Goal: Task Accomplishment & Management: Complete application form

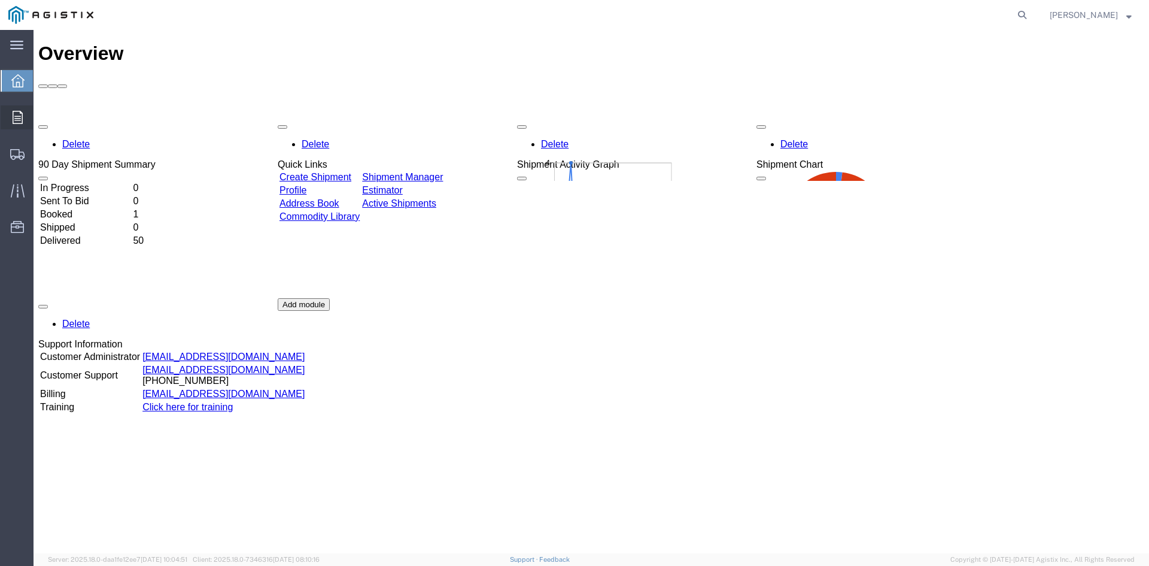
click at [14, 107] on div at bounding box center [18, 117] width 34 height 24
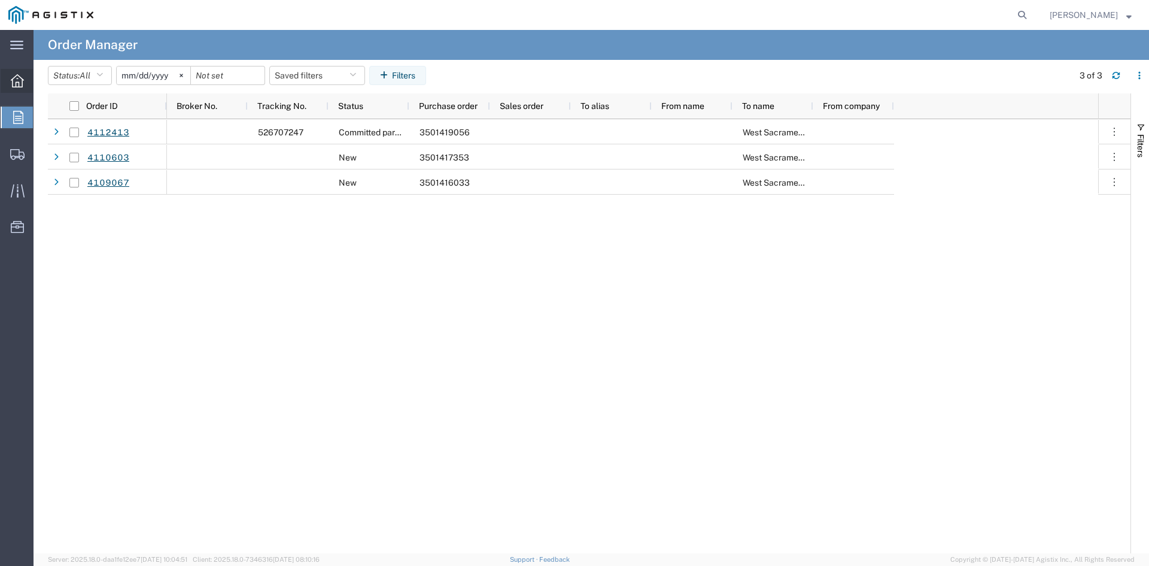
click at [19, 87] on icon at bounding box center [17, 80] width 13 height 13
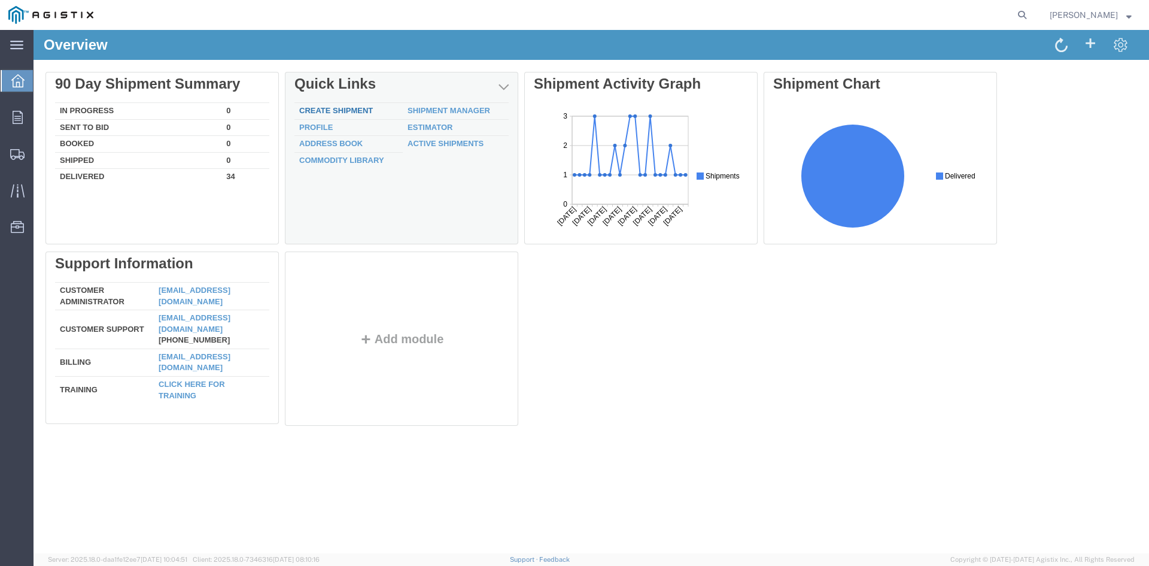
click at [340, 109] on link "Create Shipment" at bounding box center [336, 110] width 74 height 9
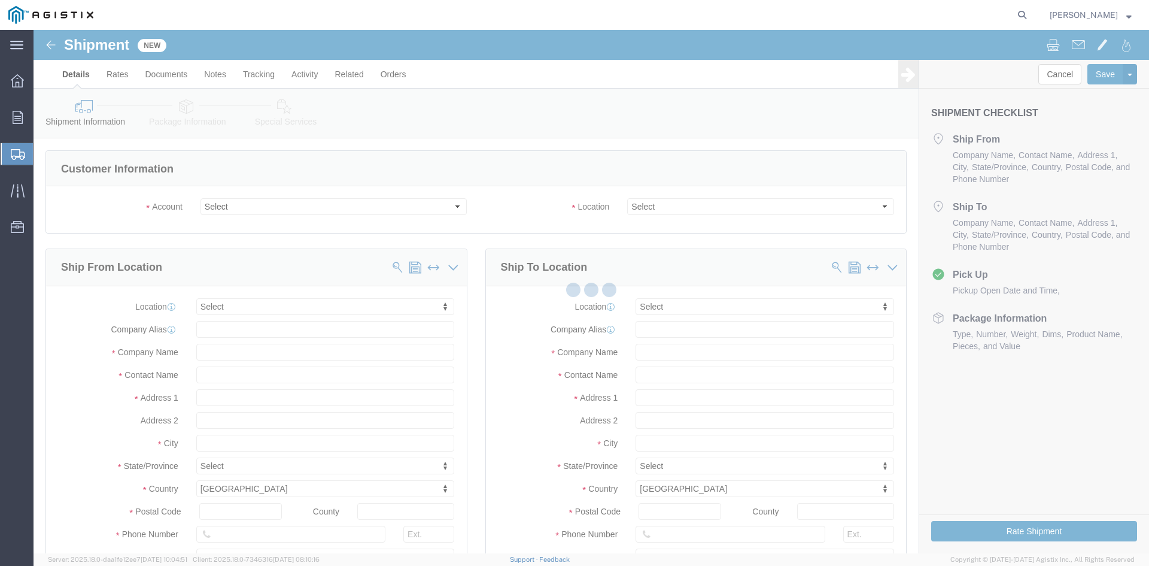
select select
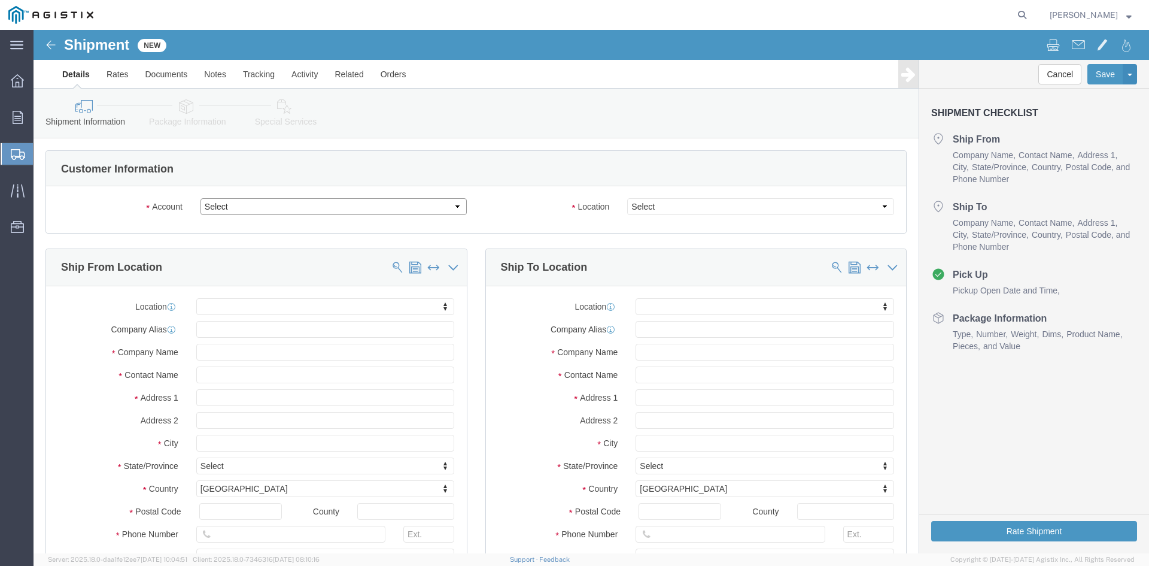
click select "Select Cenveo Corporation PG&E"
select select "9596"
click select "Select Cenveo Corporation PG&E"
select select "PURCHORD"
select select
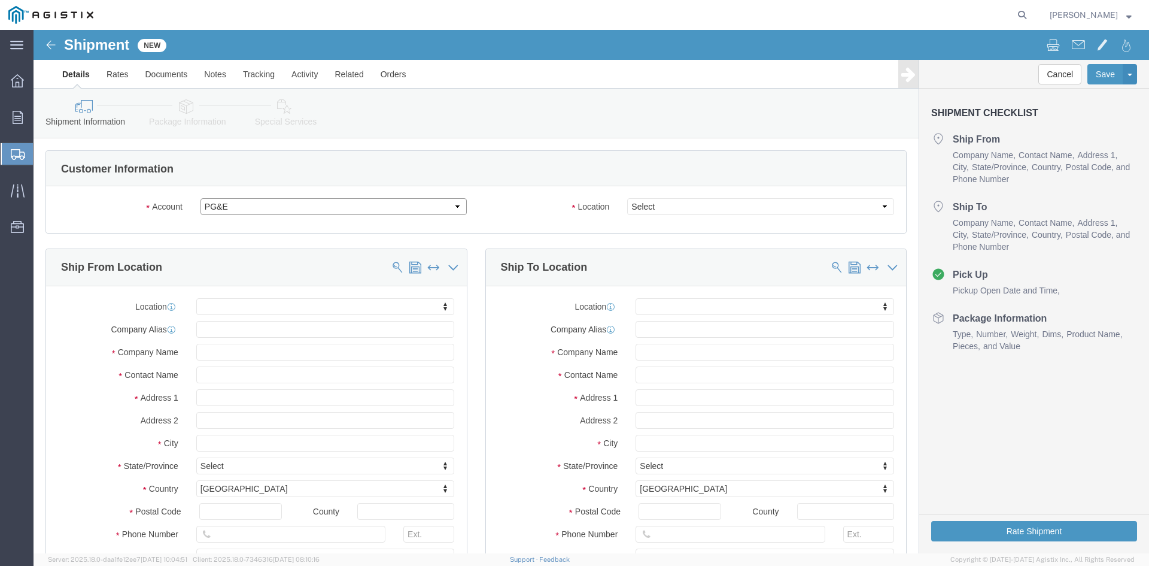
select select
click select "Select"
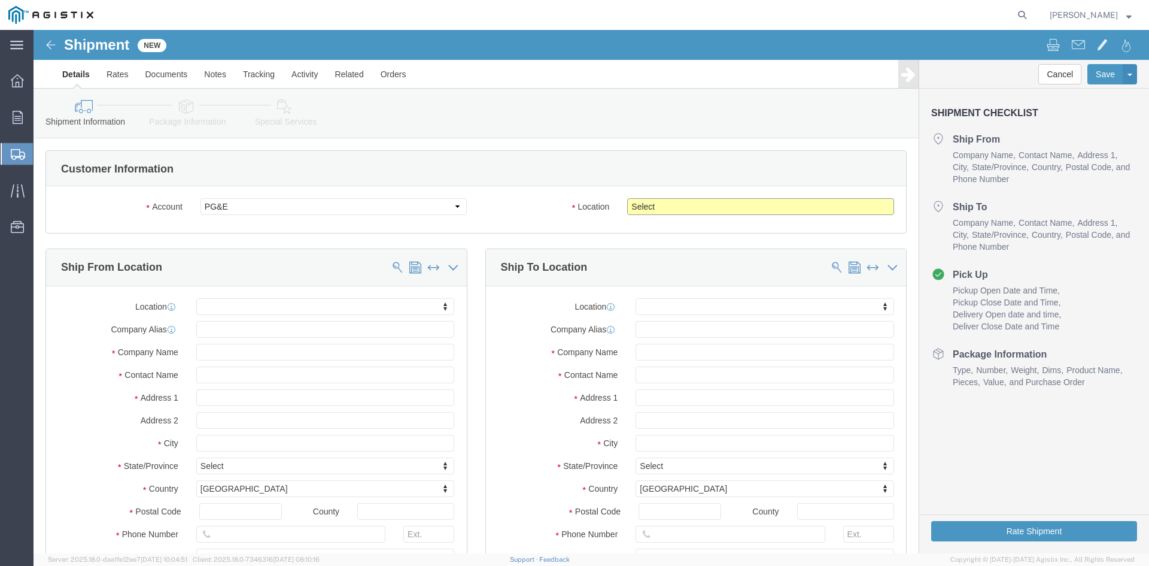
select select "23082"
click select "Select All Others [GEOGRAPHIC_DATA] [GEOGRAPHIC_DATA] [GEOGRAPHIC_DATA] [GEOGRA…"
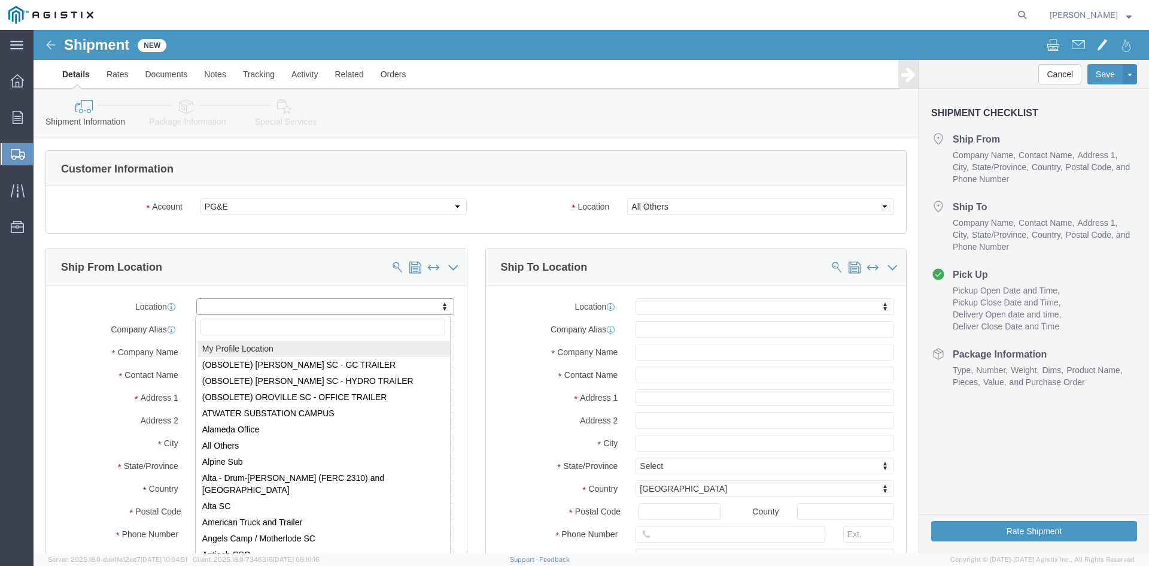
select select "MYPROFILE"
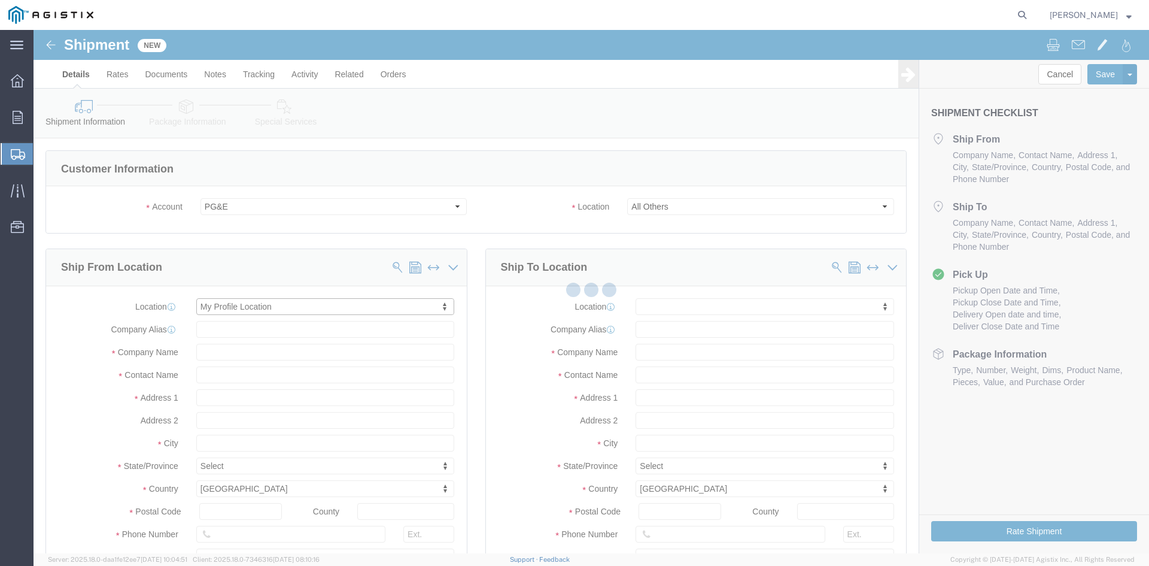
type input "Cenveo Corporation"
type input "[PERSON_NAME]"
type input "[STREET_ADDRESS]"
type input "STE 100"
type input "CARROLLTON"
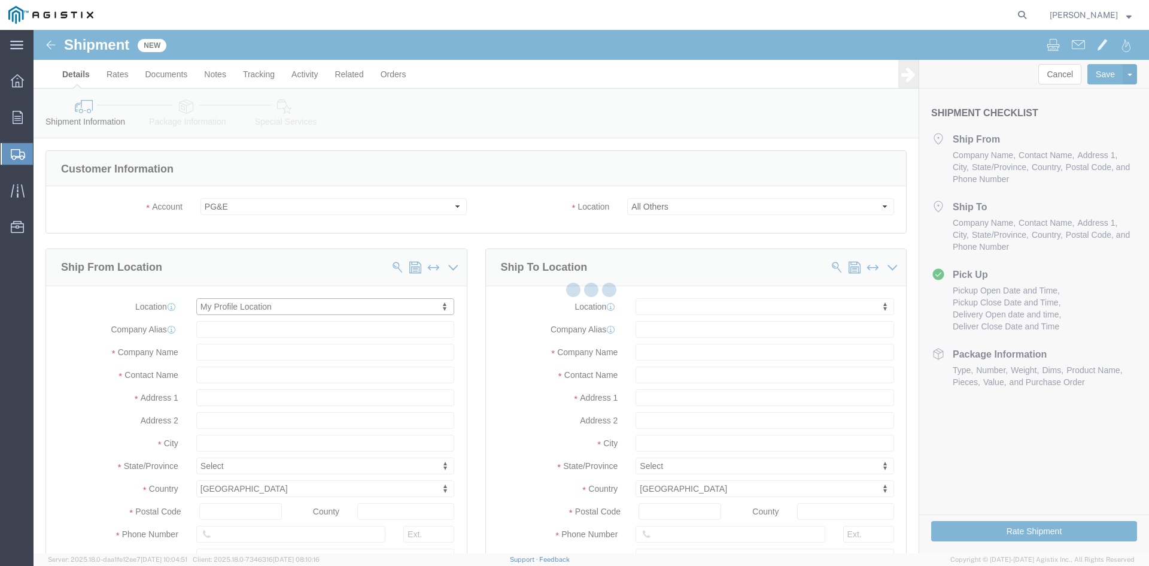
type input "75006"
type input "2147754775"
type input "[PERSON_NAME][EMAIL_ADDRESS][PERSON_NAME][DOMAIN_NAME]"
checkbox input "true"
select select "[GEOGRAPHIC_DATA]"
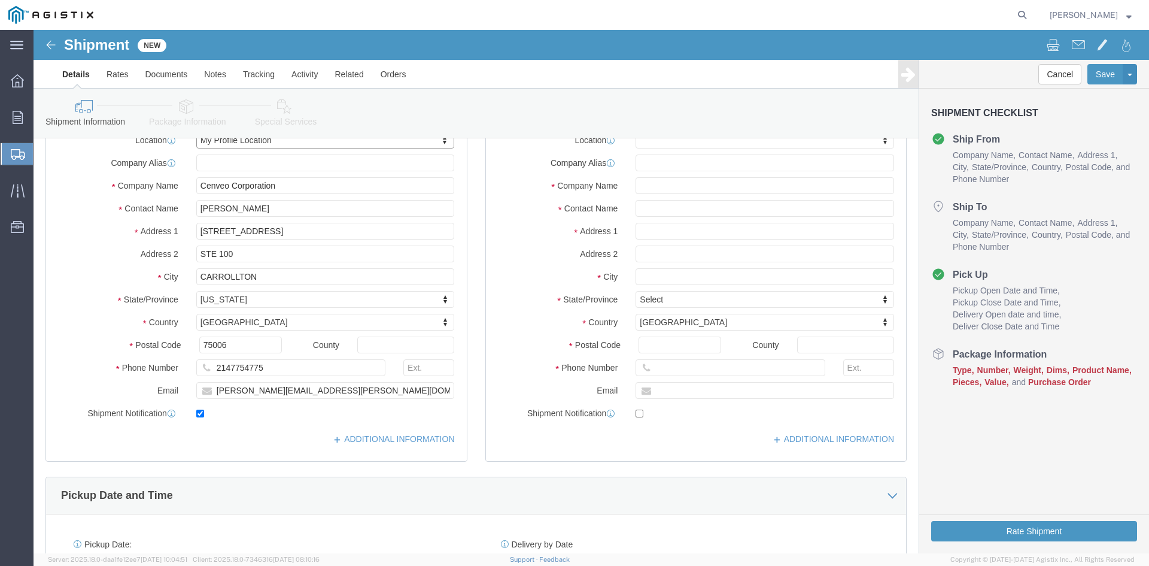
scroll to position [180, 0]
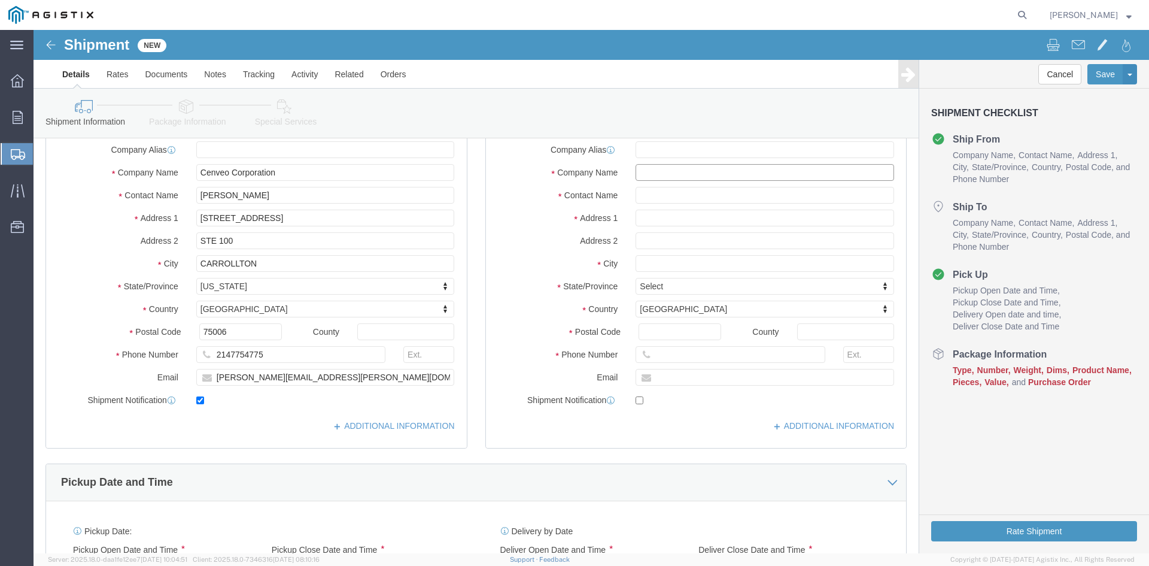
click input "text"
type input "PGE"
type input "[PERSON_NAME]"
type input "1010 [PERSON_NAME] COURT"
select select
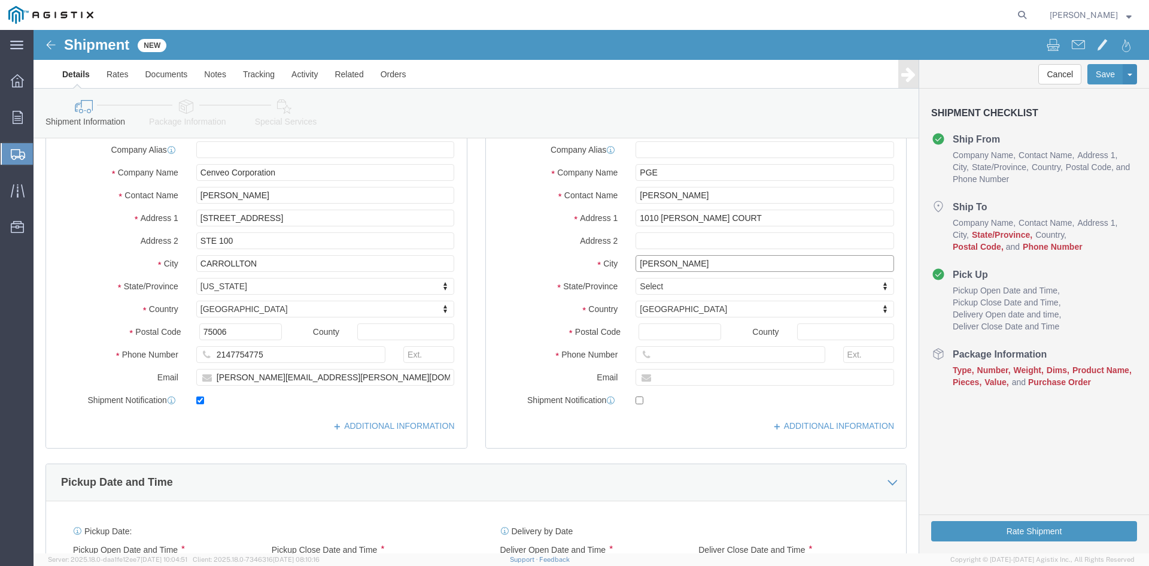
type input "[PERSON_NAME]"
select select
type input "C"
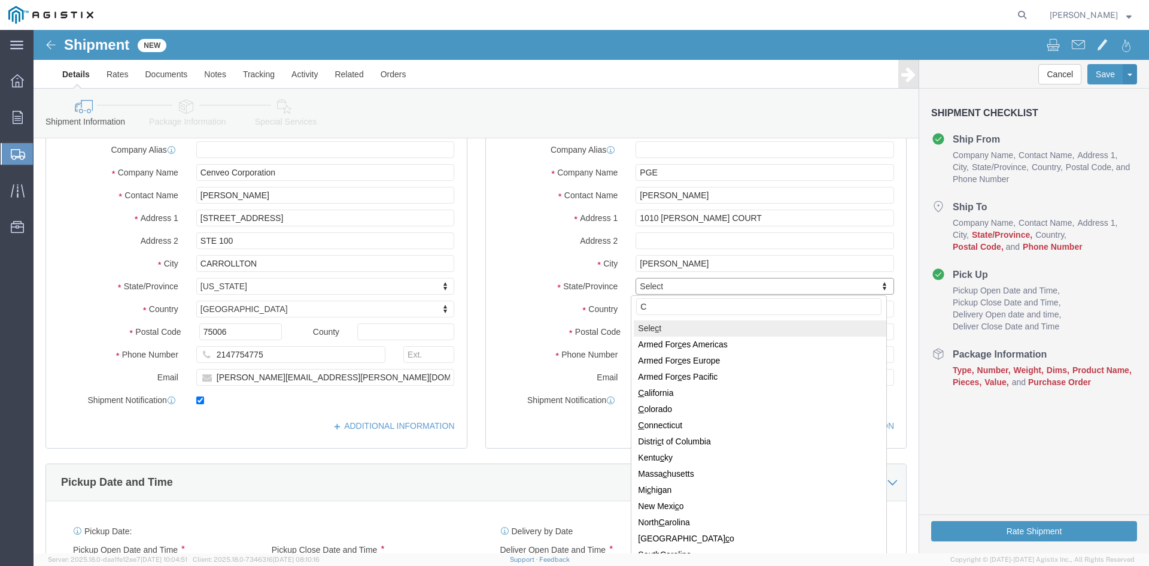
type input "CA"
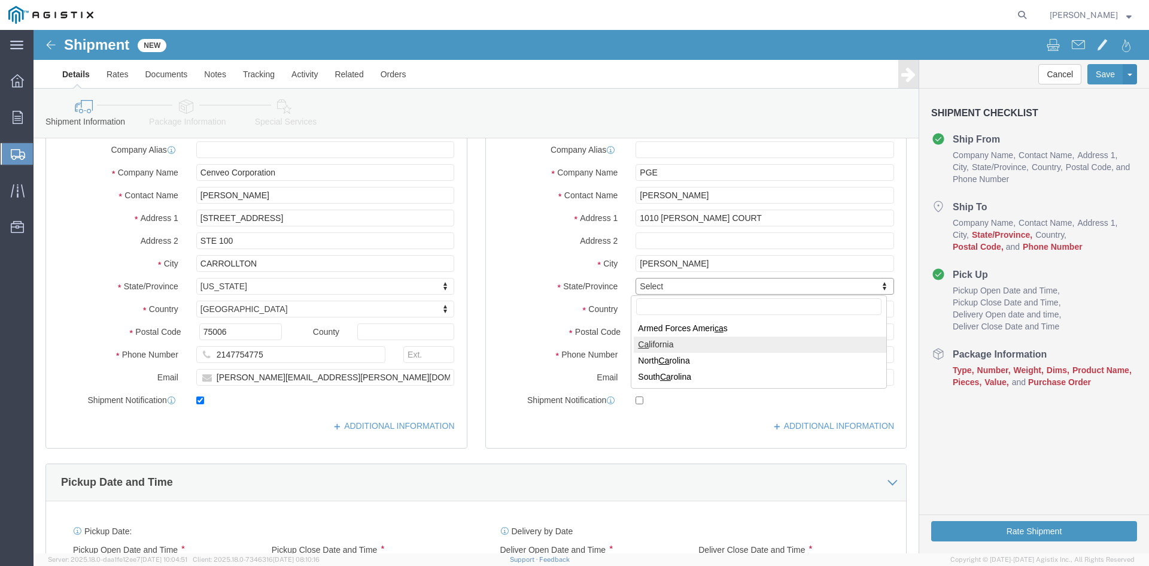
select select
select select "CA"
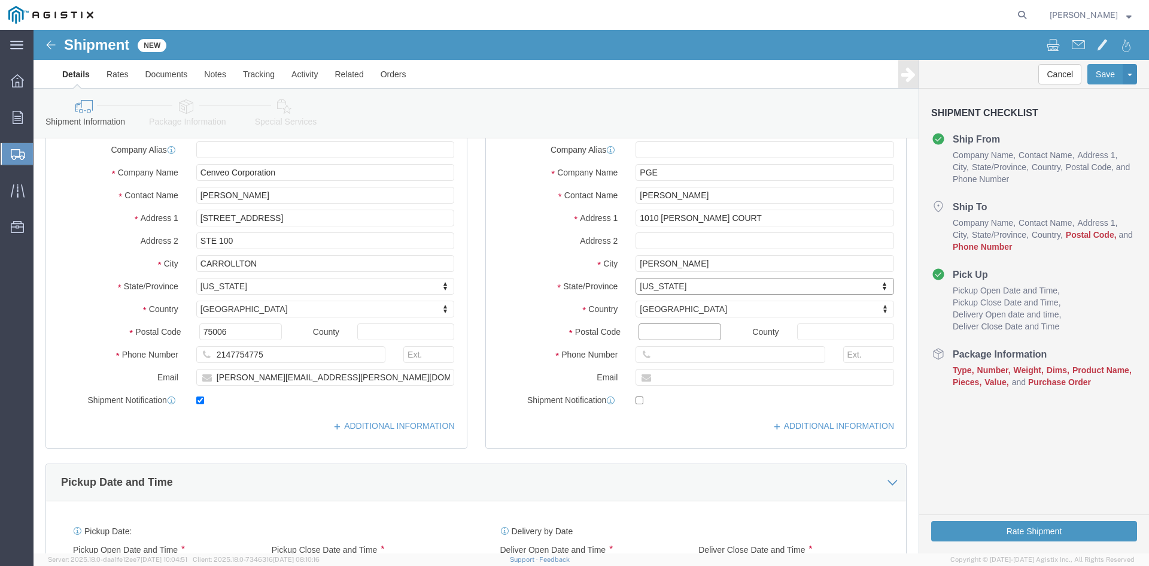
click input "Postal Code"
type input "95620"
select select
click input "text"
type input "8007435000"
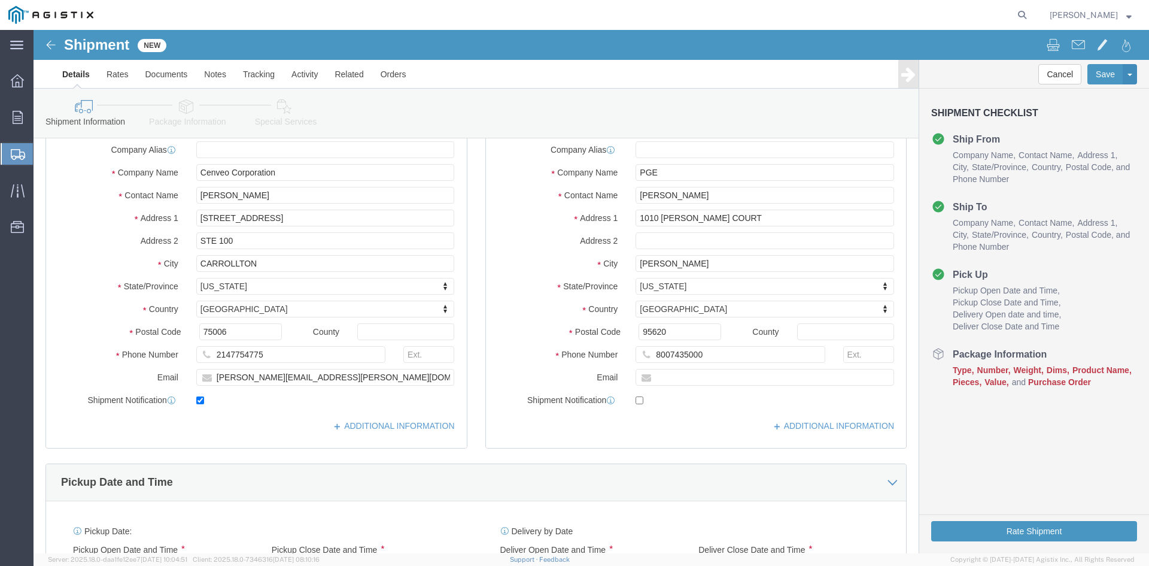
click div "Location My Profile Location (OBSOLETE) [PERSON_NAME] SC - GC TRAILER (OBSOLETE…"
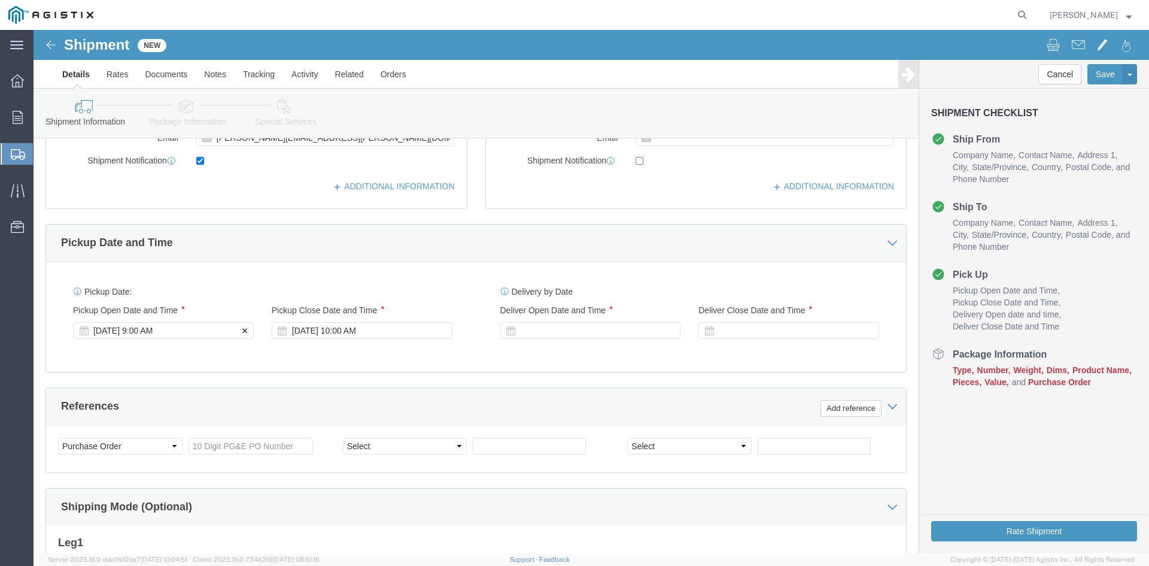
click div "[DATE] 9:00 AM"
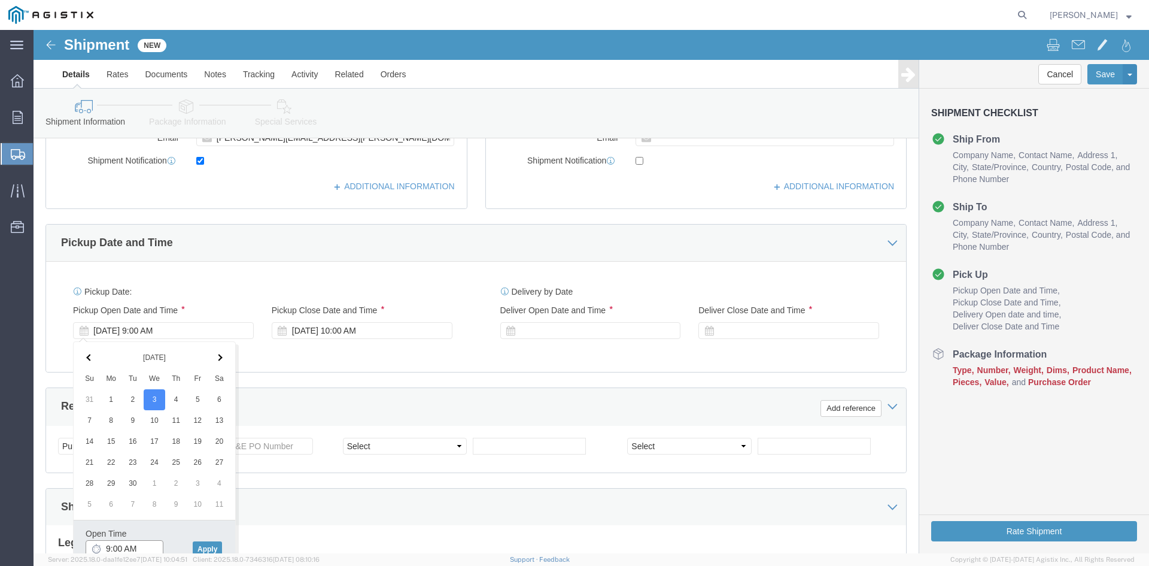
scroll to position [423, 0]
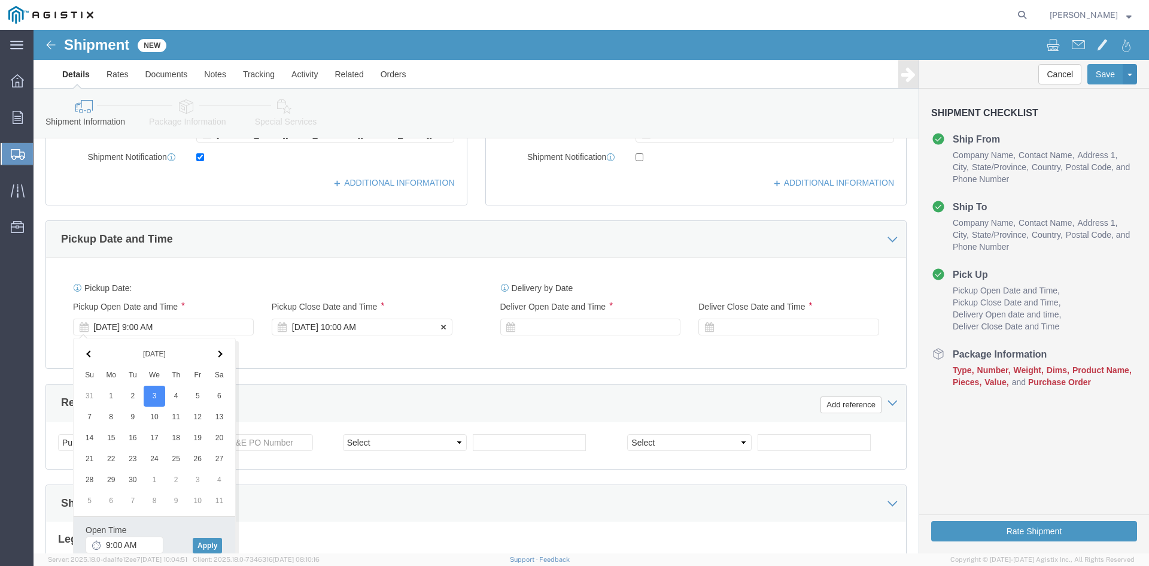
click div "[DATE] 10:00 AM"
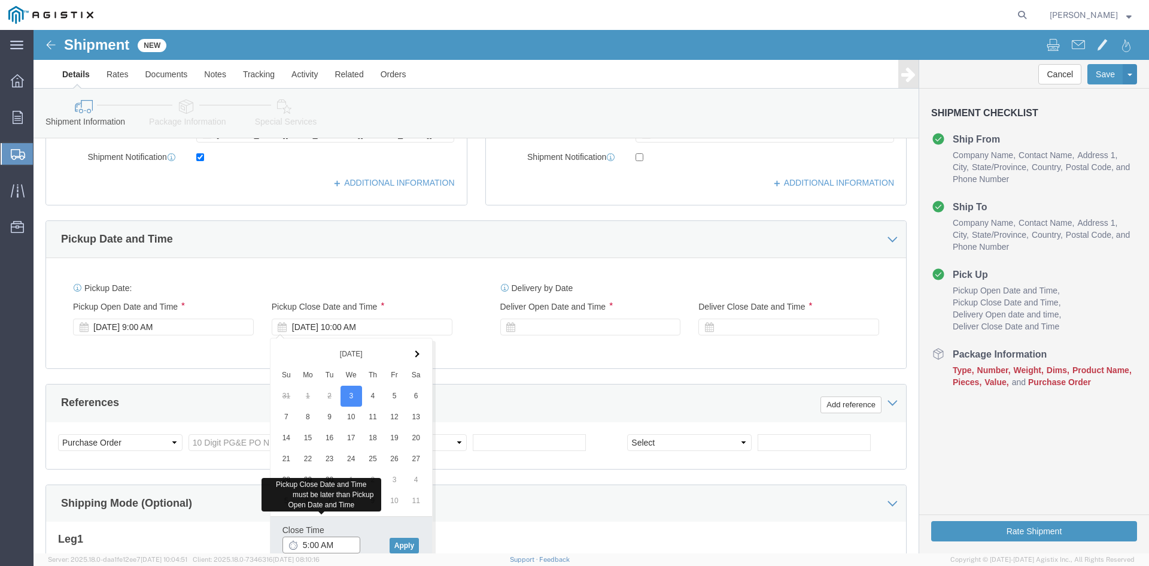
type input "5:00 PM"
click button "Apply"
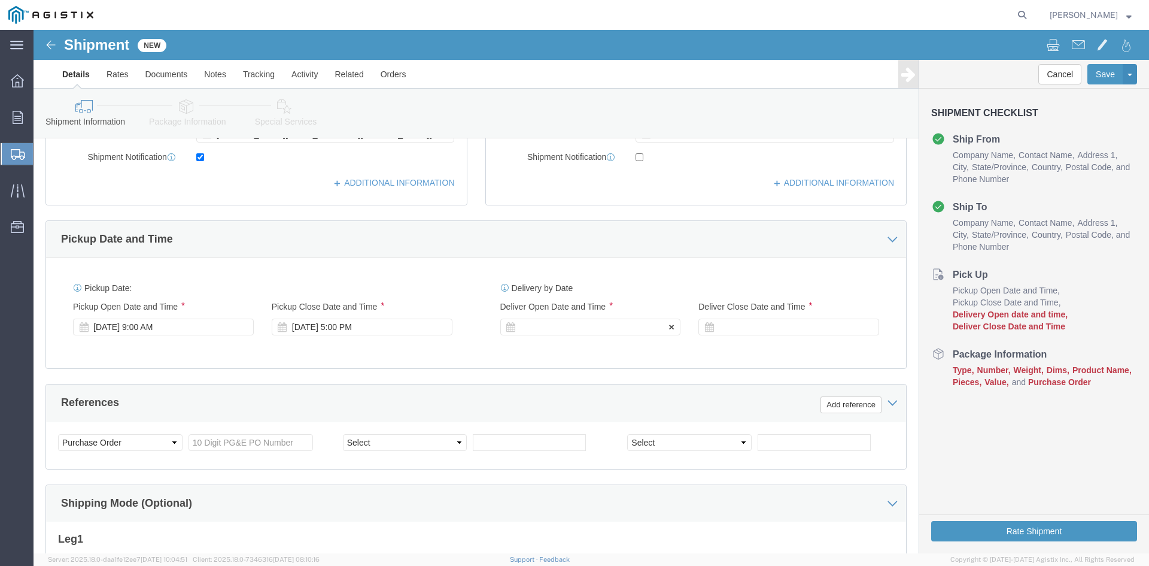
click div
click input "6:00 PM"
type input "9:00 AM"
drag, startPoint x: 584, startPoint y: 555, endPoint x: 601, endPoint y: 511, distance: 47.6
click button "Apply"
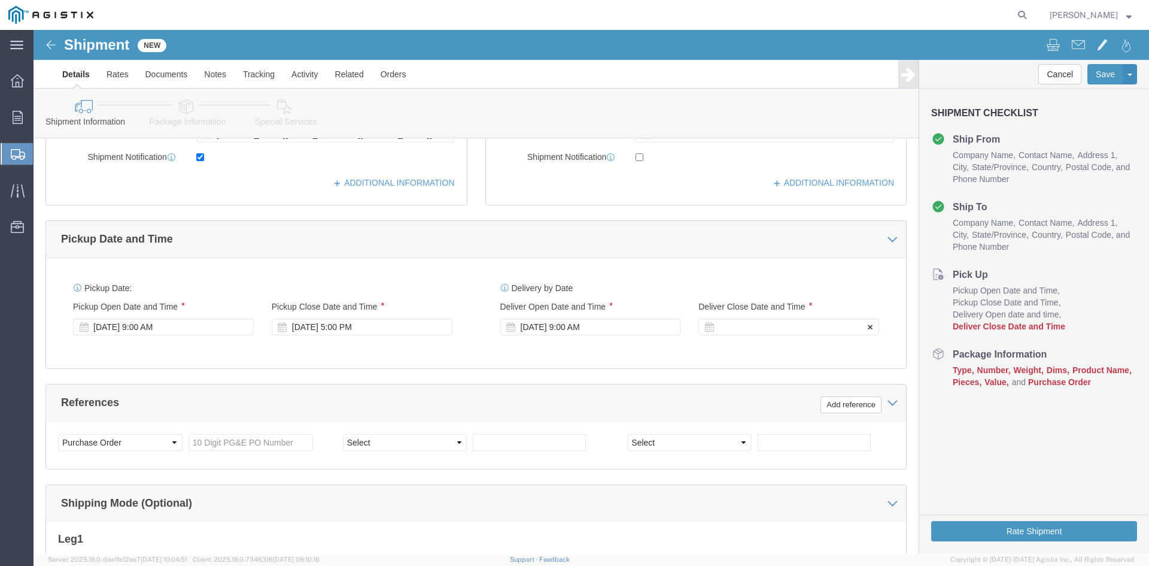
click div
type input "5:00 PM"
click at [834, 554] on agx-app-version "Server: 2025.18.0-daa1fe12ee7 [DATE] 10:04:51 Client: 2025.18.0-7346316 [DATE] …" at bounding box center [592, 559] width 1116 height 13
click button "Apply"
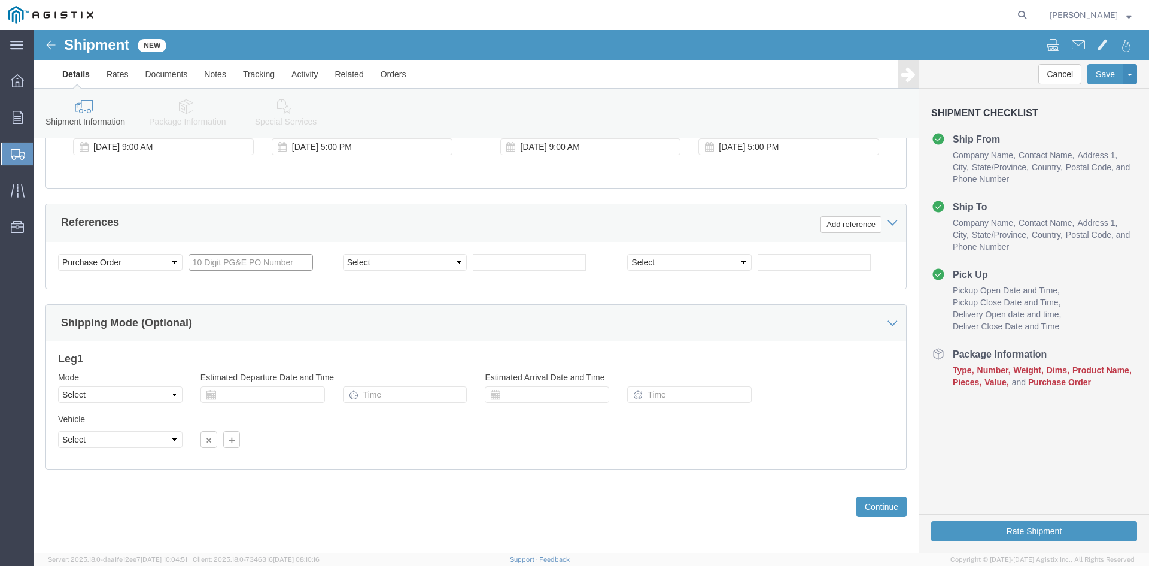
click input "text"
type input "2701234605"
click button "Continue"
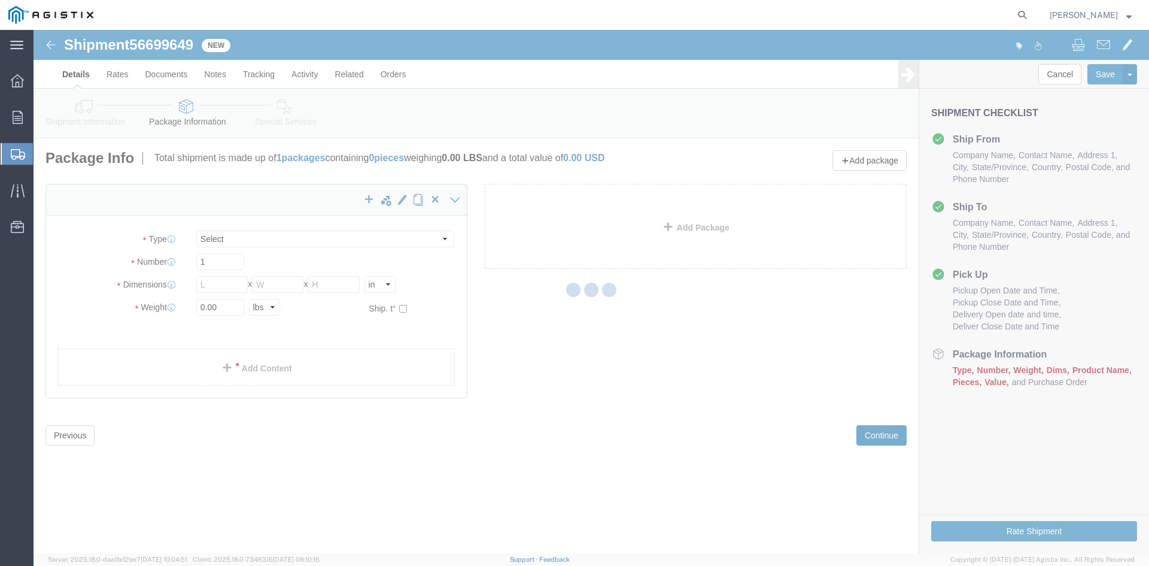
select select "CBOX"
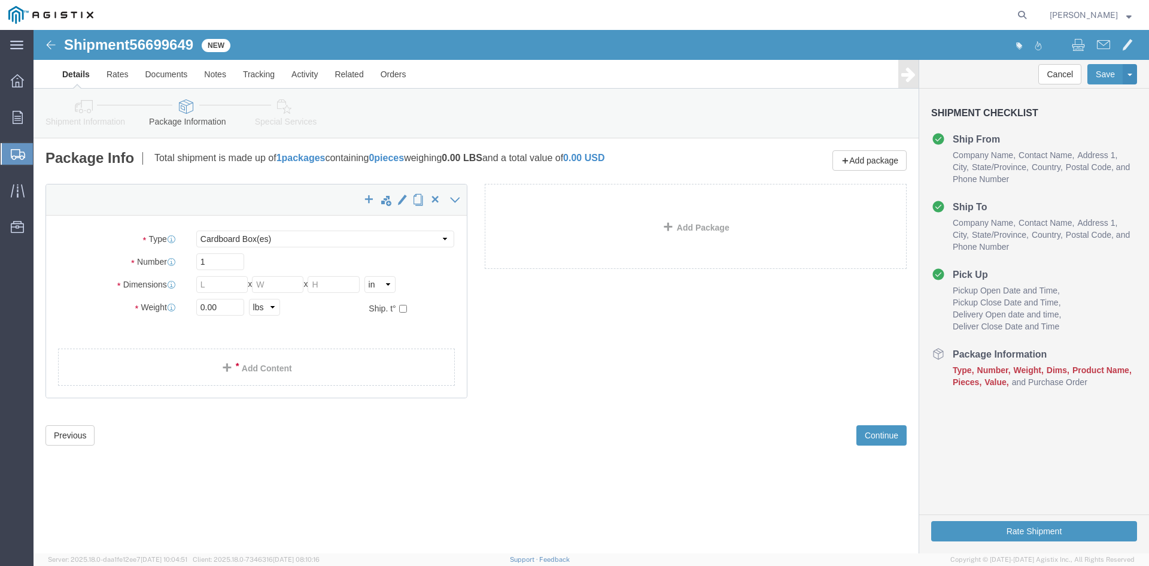
click div "Package Type Select Bulk Bundle(s) Cardboard Box(es) Carton(s) Crate(s) Drum(s)…"
click input "text"
type input "10.5"
type input "12.5"
type input "10.5"
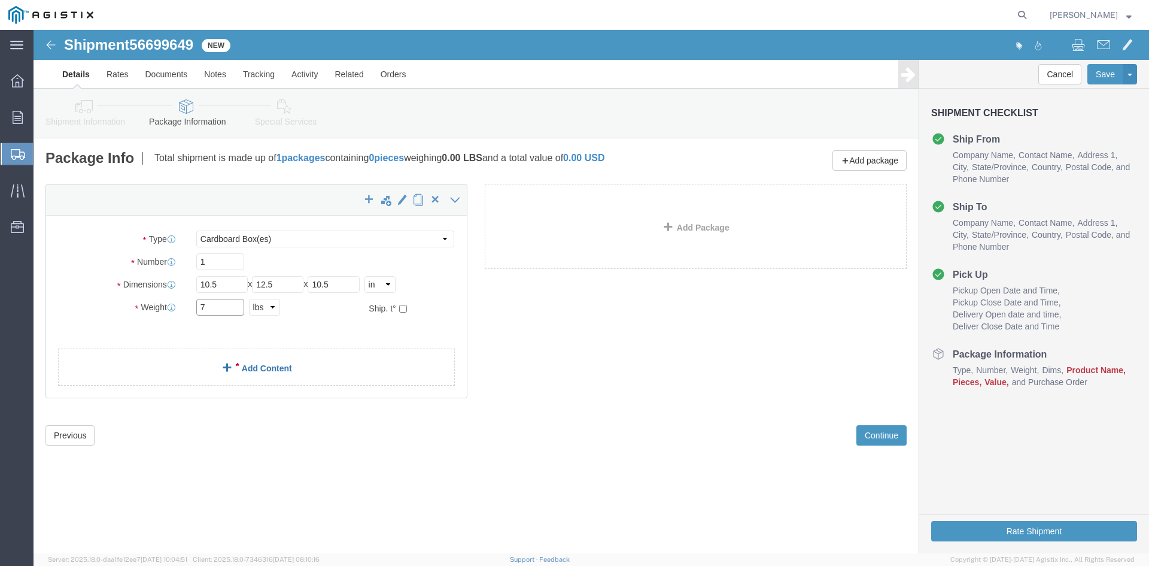
type input "7"
click div "x Package Type Select Bulk Bundle(s) Cardboard Box(es) Carton(s) Crate(s) Drum(…"
click link "Add Content"
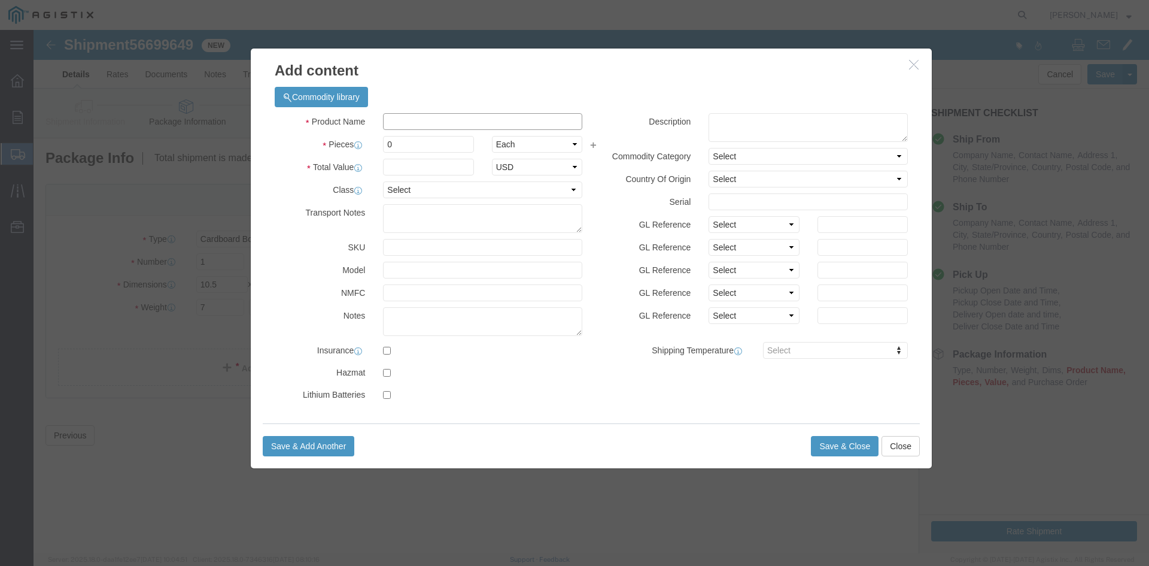
click input "text"
type input "ENVELOPES"
type input "500"
click input "text"
type input "3"
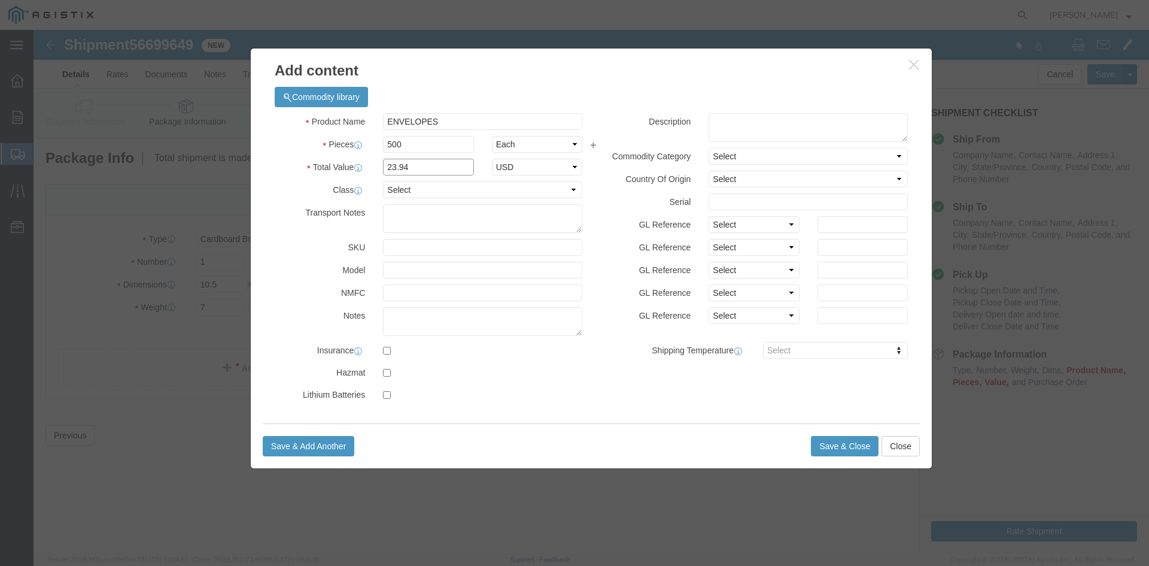
type input "23.94"
drag, startPoint x: 450, startPoint y: 156, endPoint x: 446, endPoint y: 165, distance: 9.9
click select "Select 50 55 60 65 70 85 92.5 100 125 175 250 300 400"
select select "55"
click select "Select 50 55 60 65 70 85 92.5 100 125 175 250 300 400"
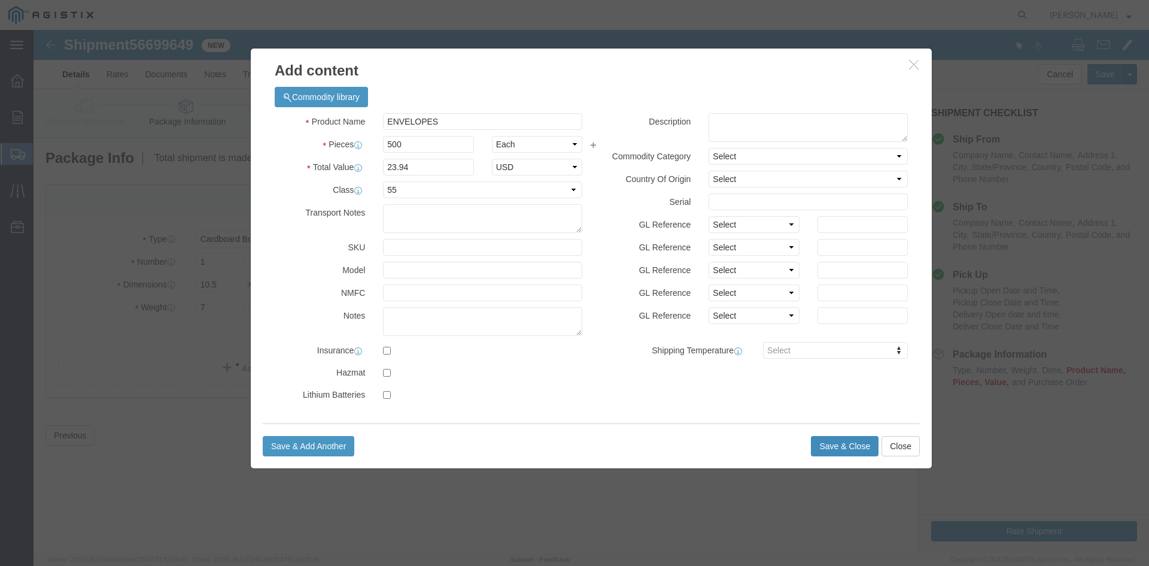
click button "Save & Close"
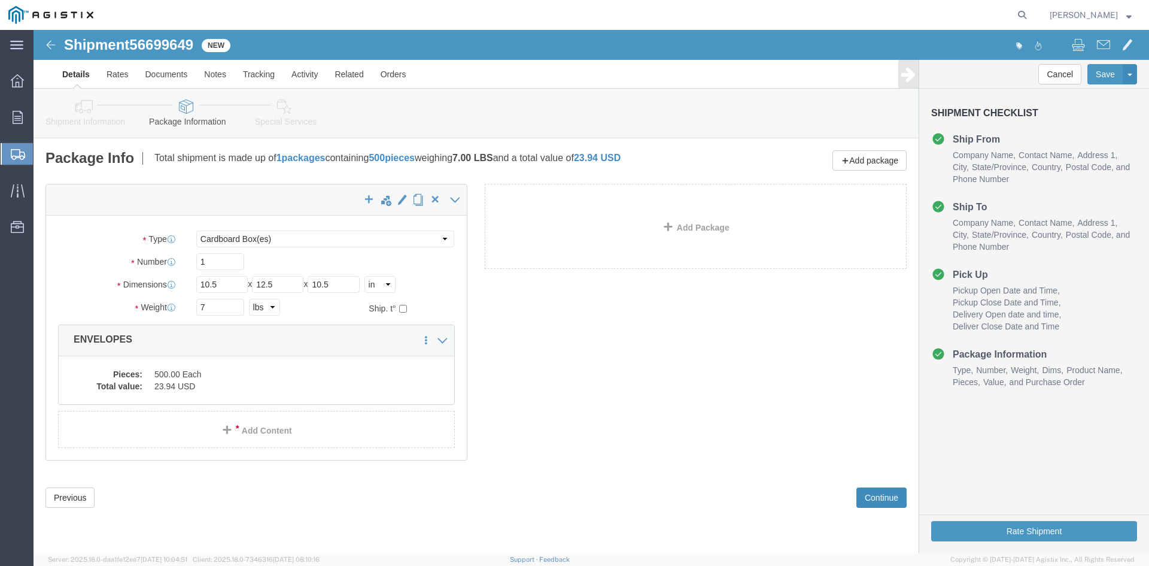
click button "Continue"
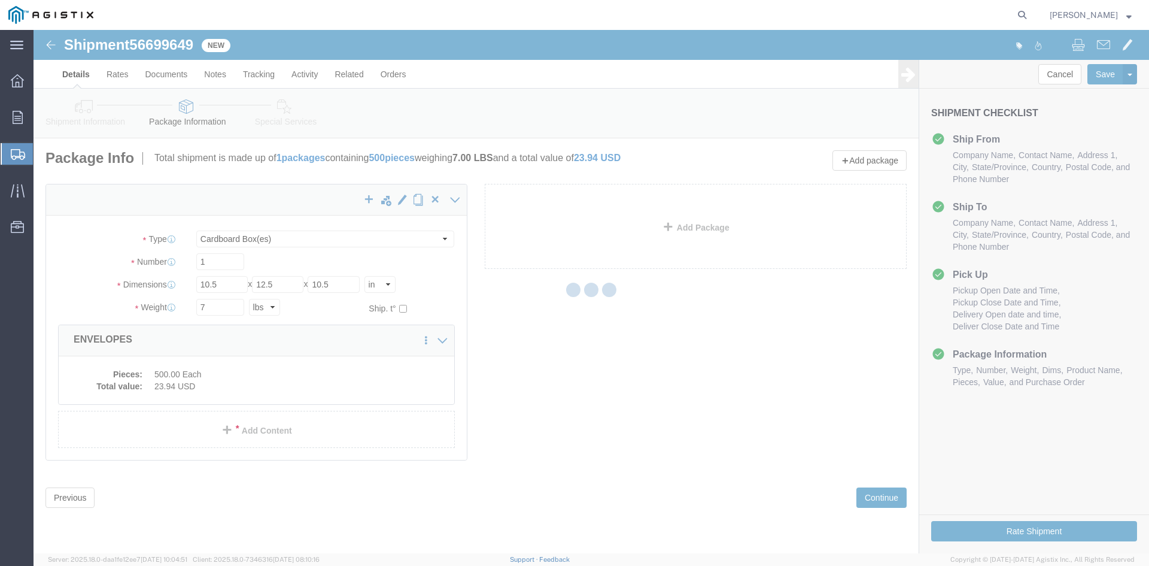
select select
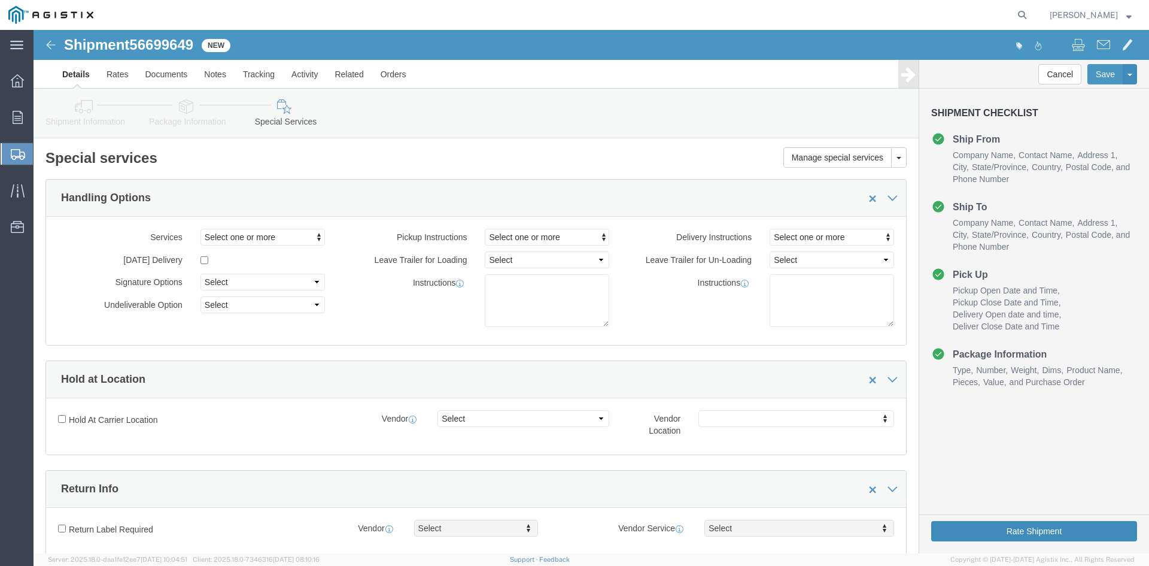
click button "Rate Shipment"
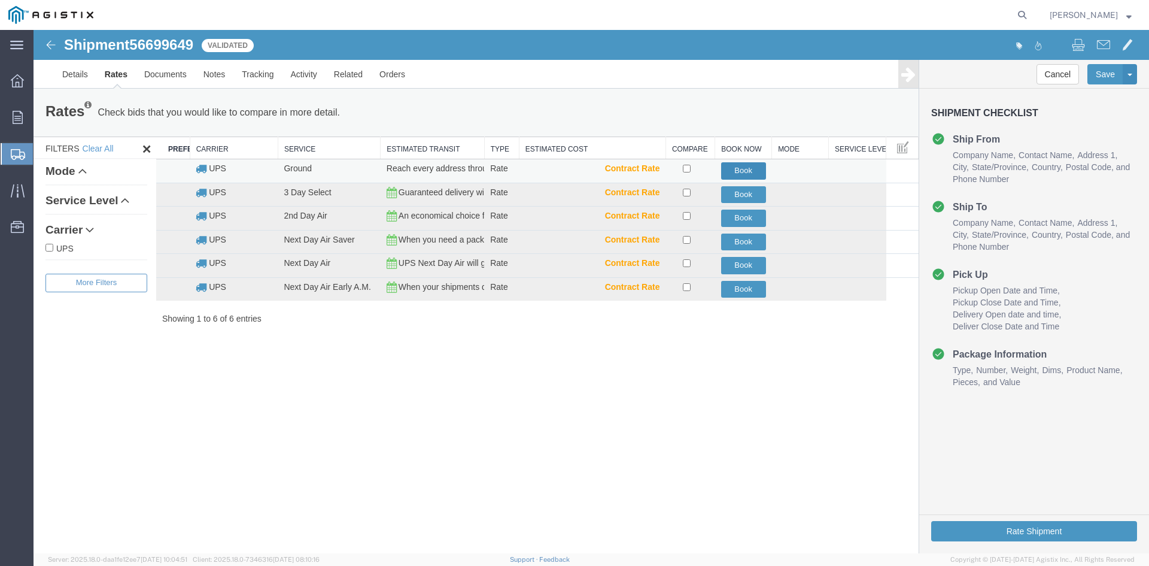
click at [756, 173] on button "Book" at bounding box center [743, 170] width 45 height 17
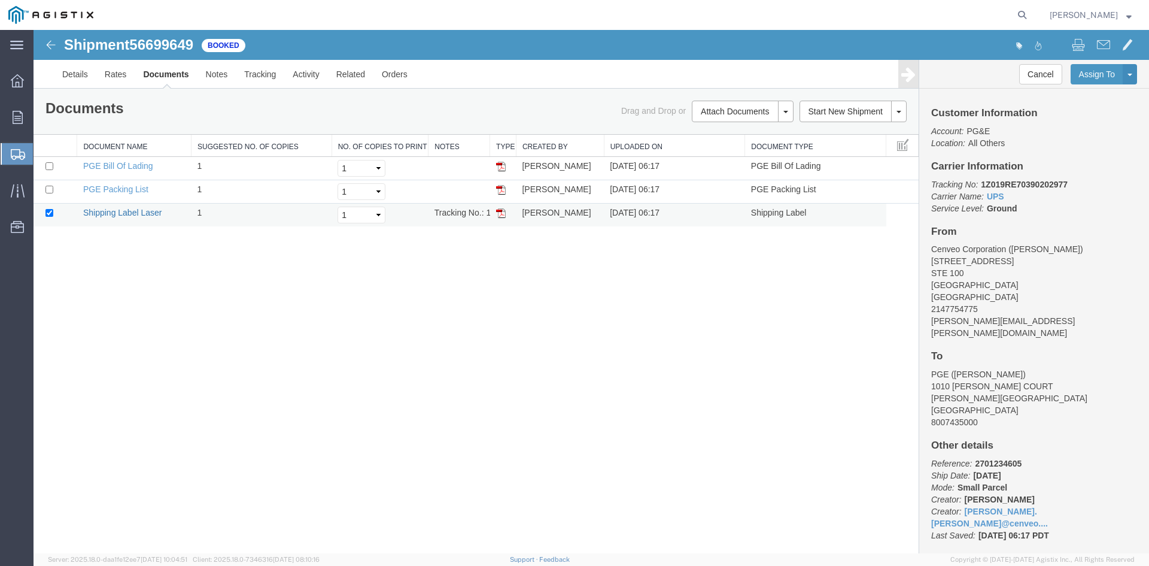
drag, startPoint x: 104, startPoint y: 212, endPoint x: 628, endPoint y: 31, distance: 554.8
click at [104, 212] on link "Shipping Label Laser" at bounding box center [122, 213] width 79 height 10
